Goal: Information Seeking & Learning: Check status

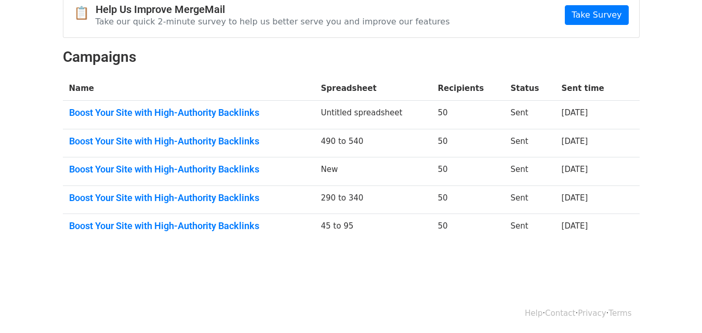
scroll to position [114, 0]
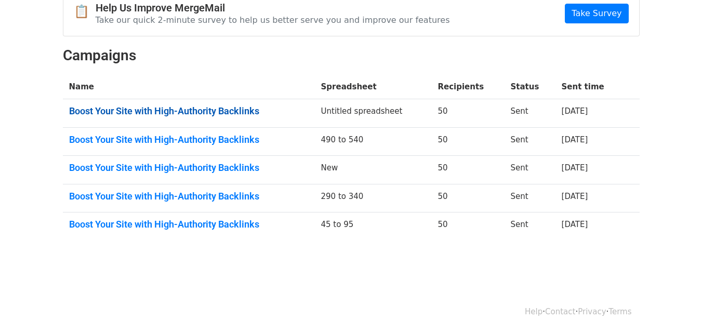
click at [220, 106] on link "Boost Your Site with High-Authority Backlinks" at bounding box center [188, 110] width 239 height 11
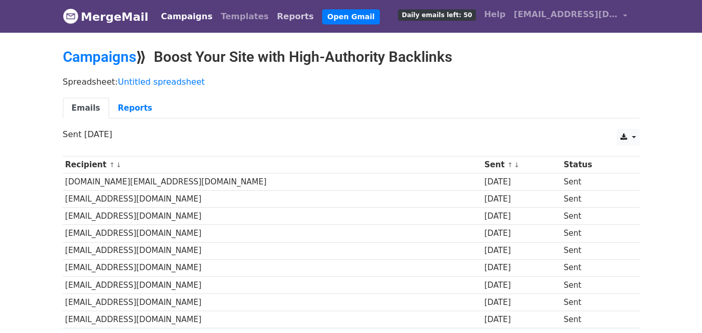
click at [273, 16] on link "Reports" at bounding box center [295, 16] width 45 height 21
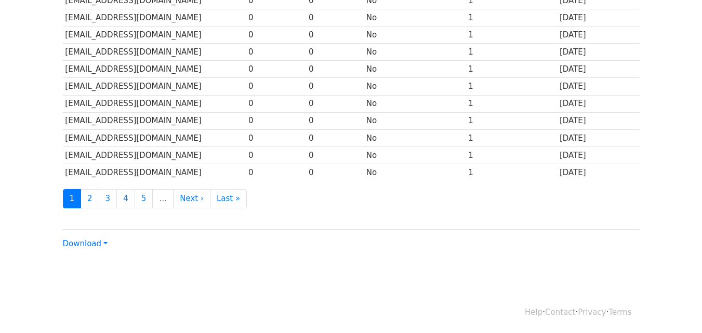
scroll to position [513, 0]
click at [88, 195] on link "2" at bounding box center [90, 198] width 19 height 19
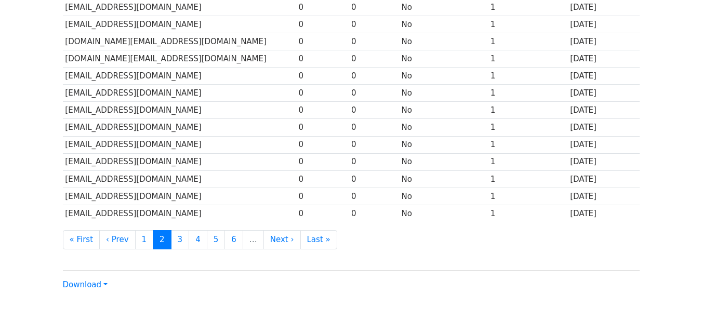
scroll to position [513, 0]
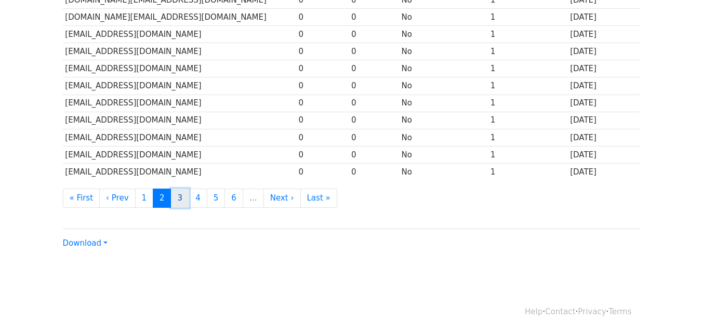
click at [174, 197] on link "3" at bounding box center [180, 198] width 19 height 19
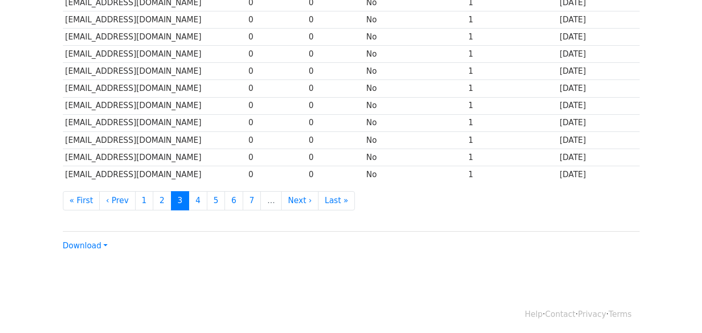
scroll to position [513, 0]
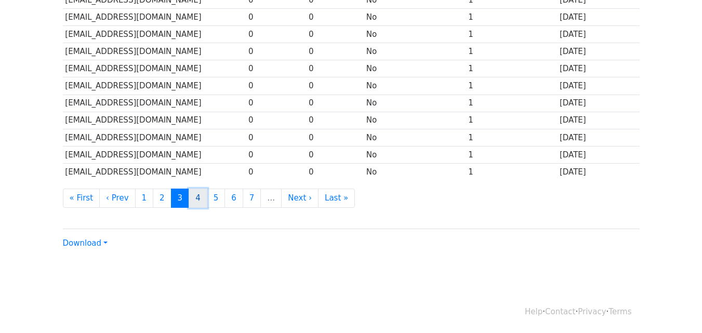
click at [193, 195] on link "4" at bounding box center [198, 198] width 19 height 19
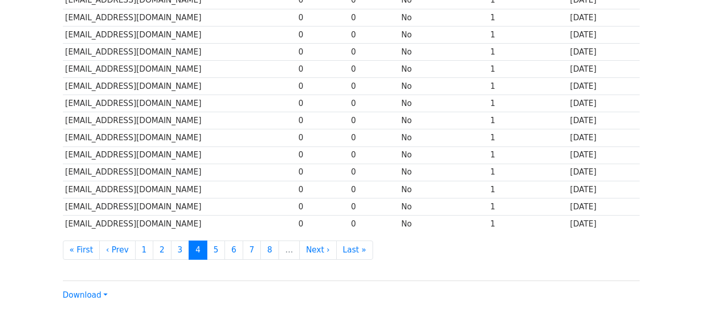
scroll to position [513, 0]
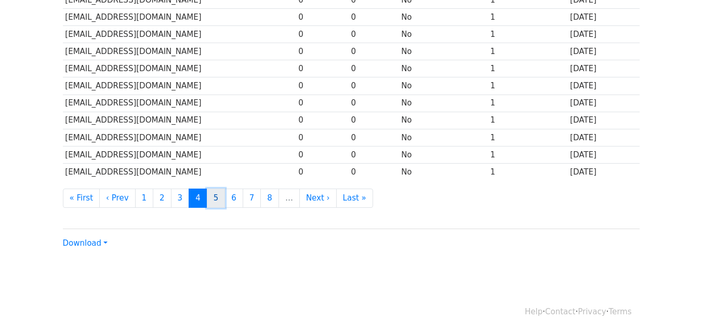
click at [207, 196] on link "5" at bounding box center [216, 198] width 19 height 19
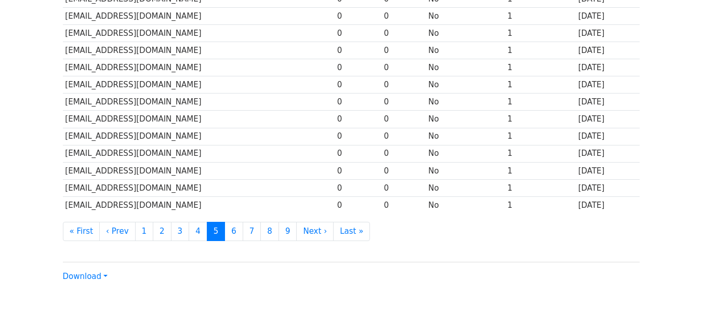
scroll to position [513, 0]
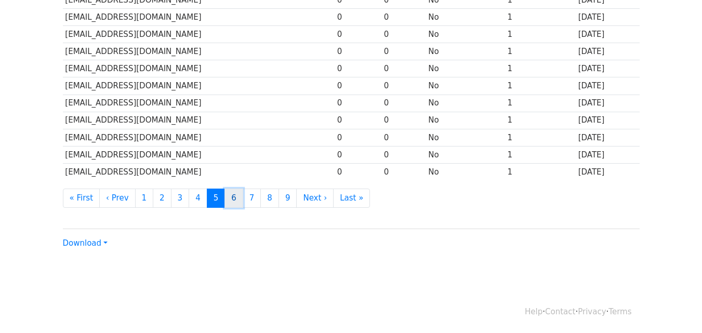
click at [225, 197] on link "6" at bounding box center [233, 198] width 19 height 19
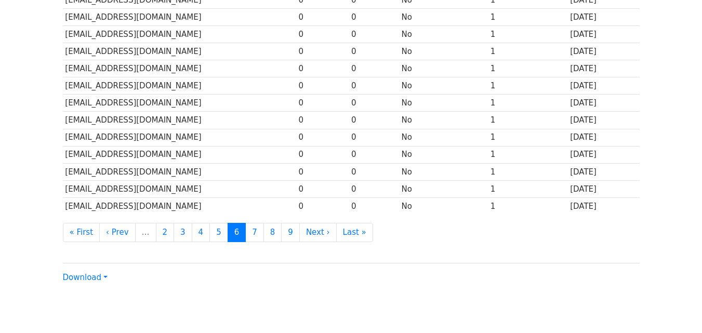
scroll to position [513, 0]
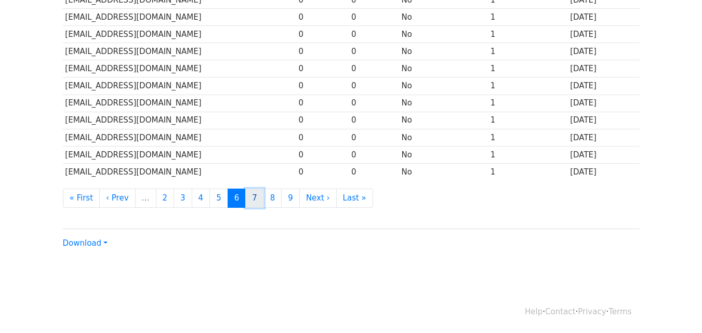
click at [245, 195] on link "7" at bounding box center [254, 198] width 19 height 19
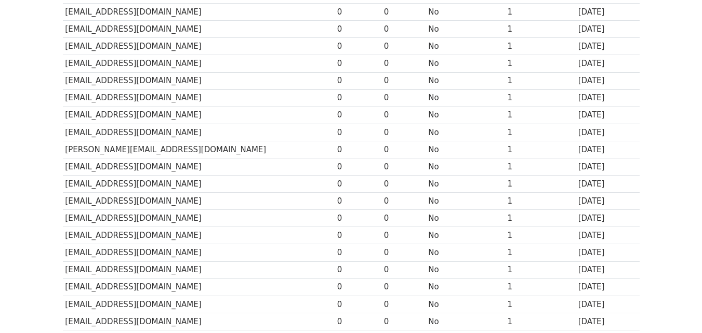
scroll to position [513, 0]
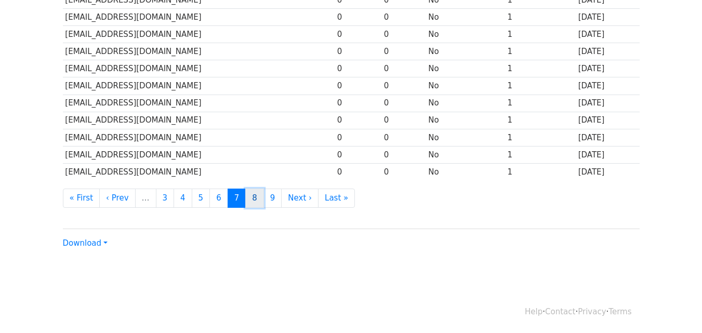
click at [245, 197] on link "8" at bounding box center [254, 198] width 19 height 19
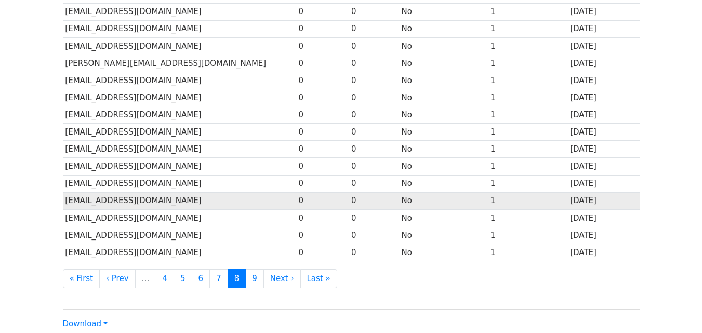
scroll to position [513, 0]
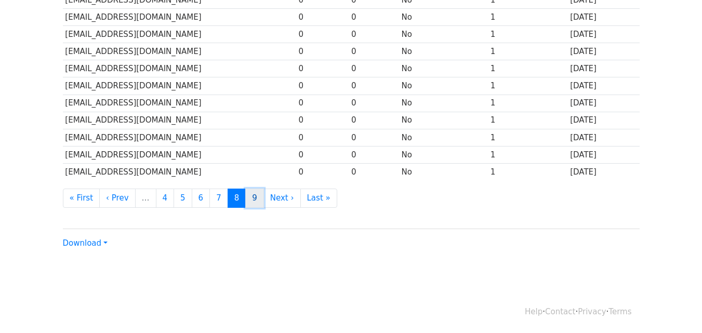
click at [246, 197] on link "9" at bounding box center [254, 198] width 19 height 19
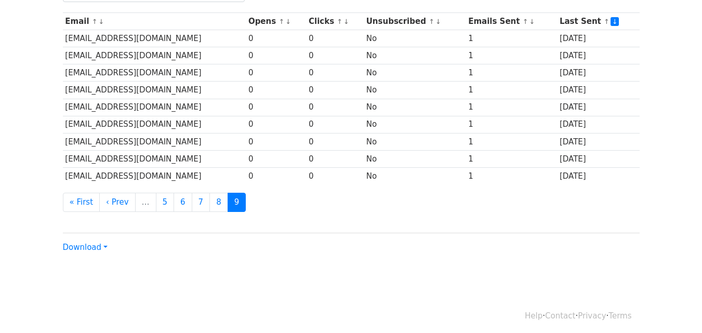
scroll to position [152, 0]
